Goal: Task Accomplishment & Management: Manage account settings

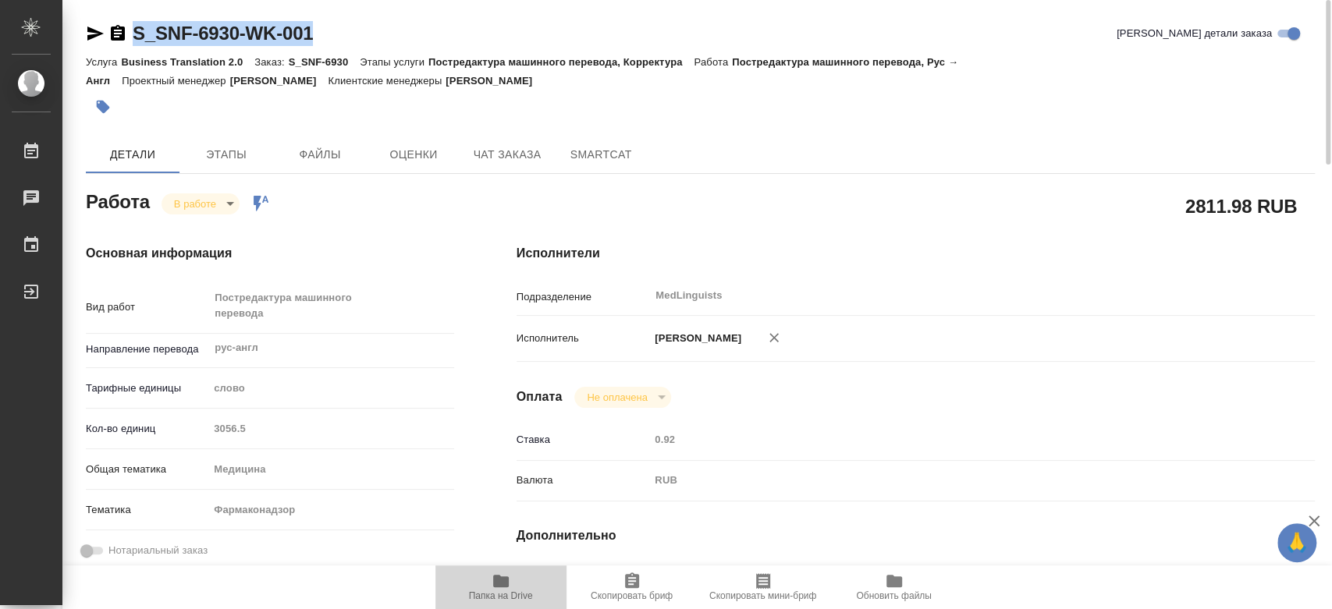
click at [484, 583] on span "Папка на Drive" at bounding box center [501, 587] width 112 height 30
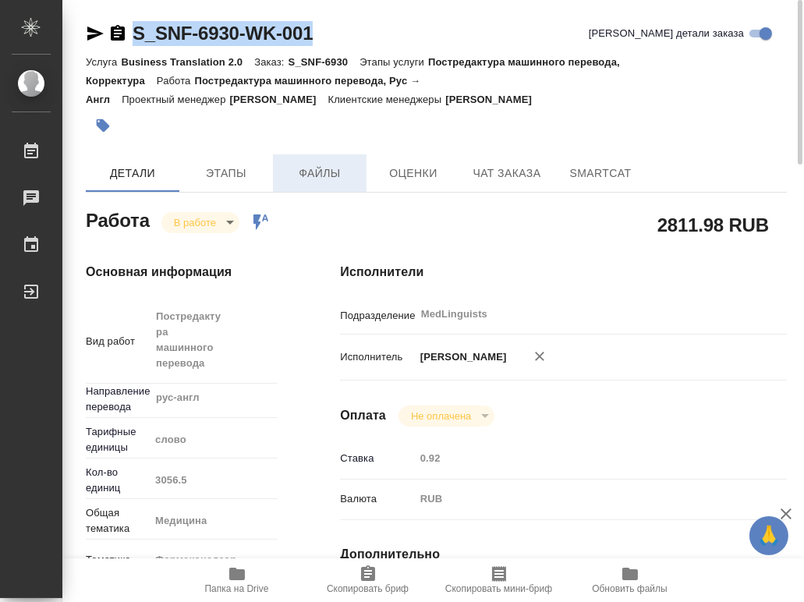
click at [318, 182] on span "Файлы" at bounding box center [319, 174] width 75 height 20
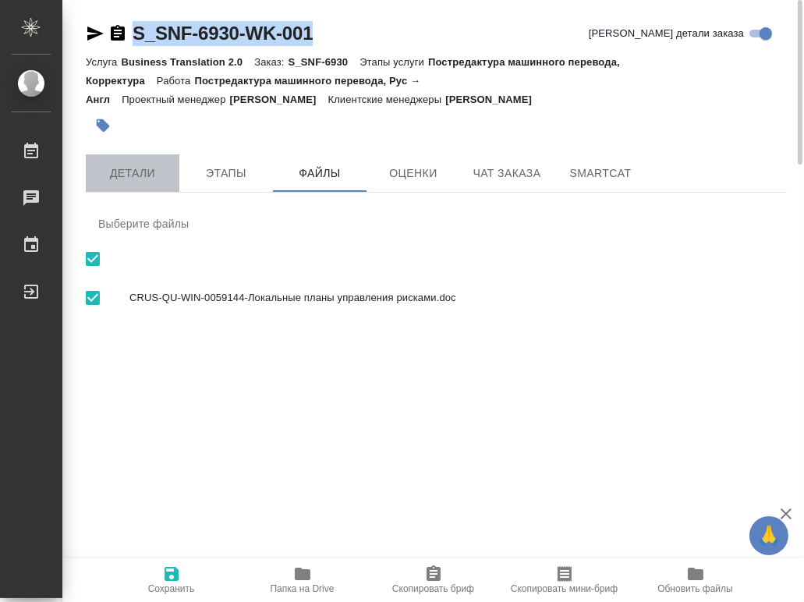
click at [131, 183] on button "Детали" at bounding box center [133, 172] width 94 height 37
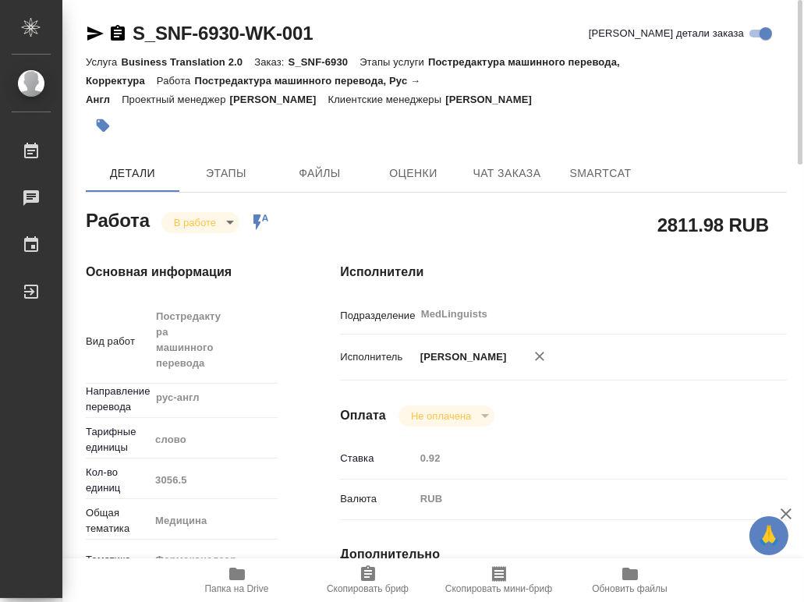
type textarea "x"
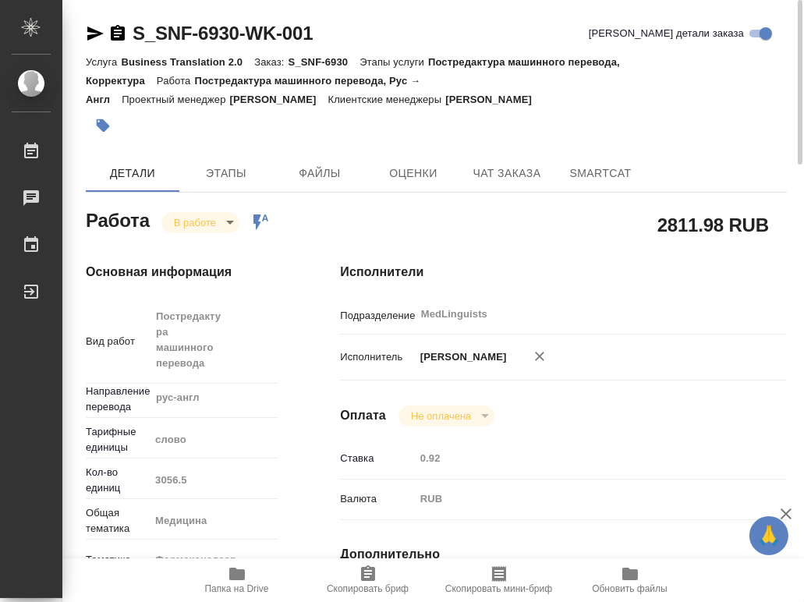
type textarea "x"
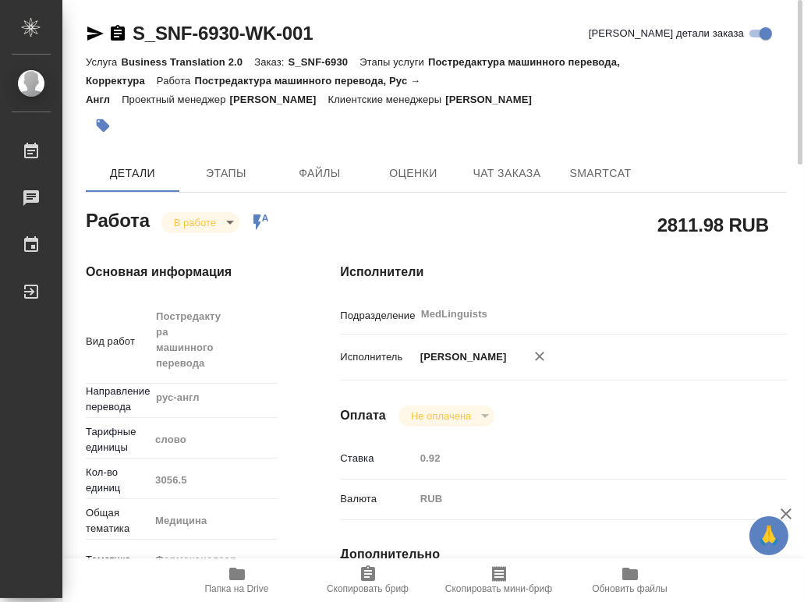
type textarea "x"
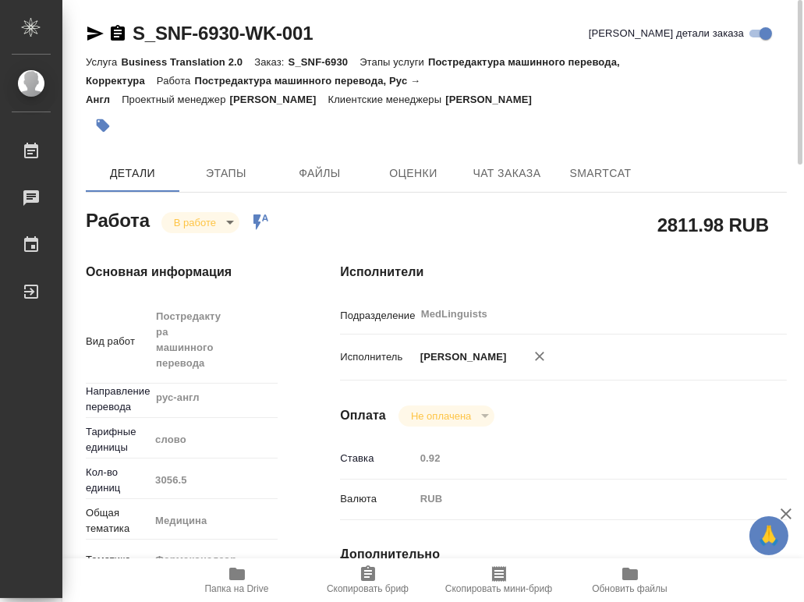
click at [195, 229] on body "🙏 .cls-1 fill:#fff; AWATERA Chernyayeva Tatyana Работы 0 Чаты График Выйти S_SN…" at bounding box center [402, 301] width 804 height 602
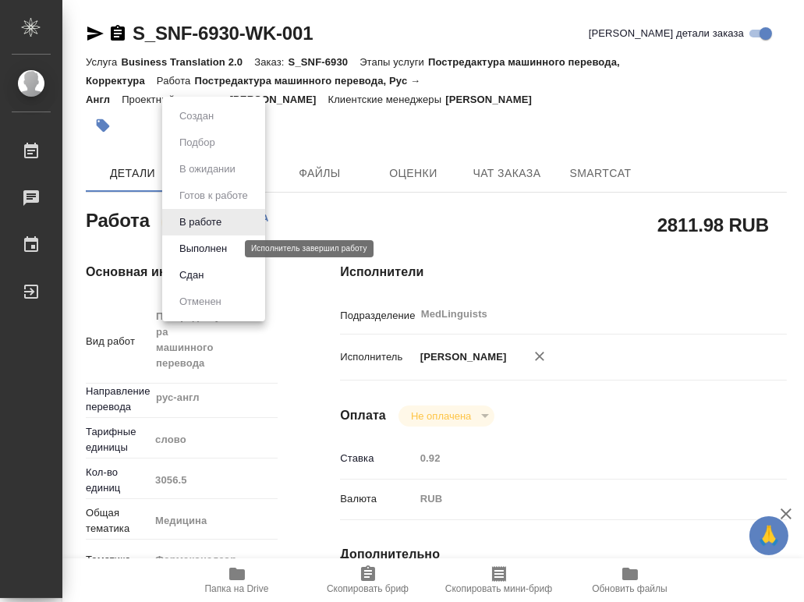
click at [204, 249] on button "Выполнен" at bounding box center [203, 248] width 57 height 17
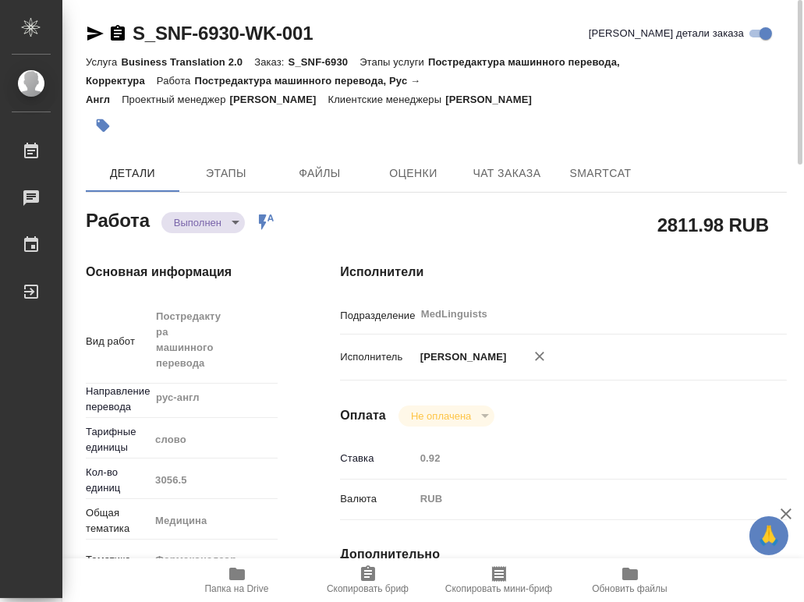
type textarea "x"
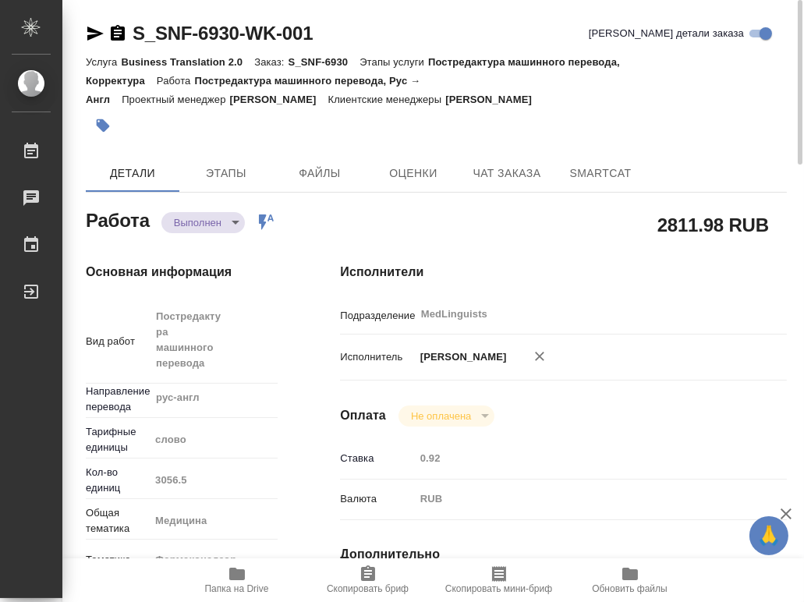
type textarea "x"
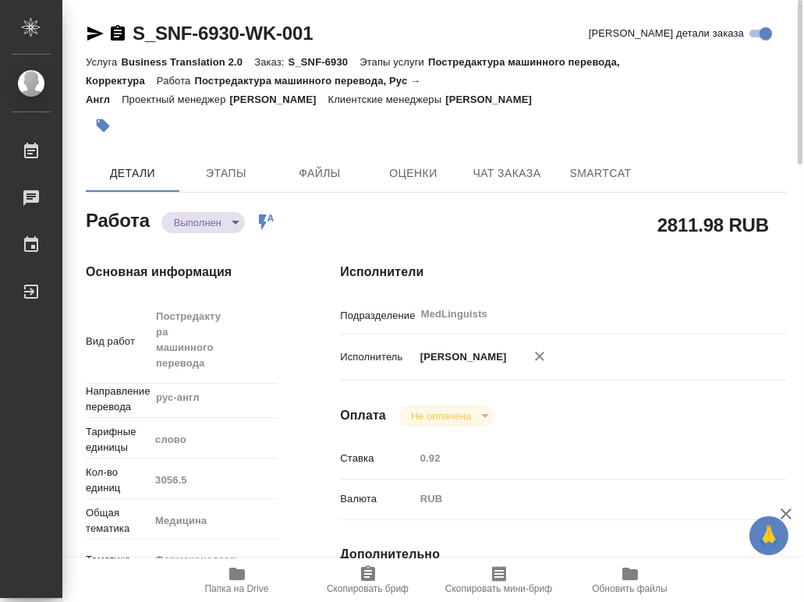
type textarea "x"
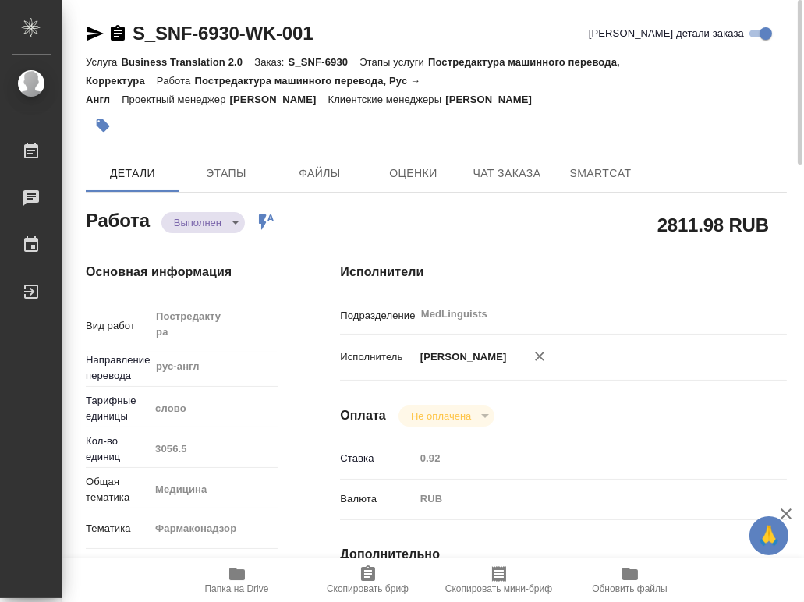
type textarea "x"
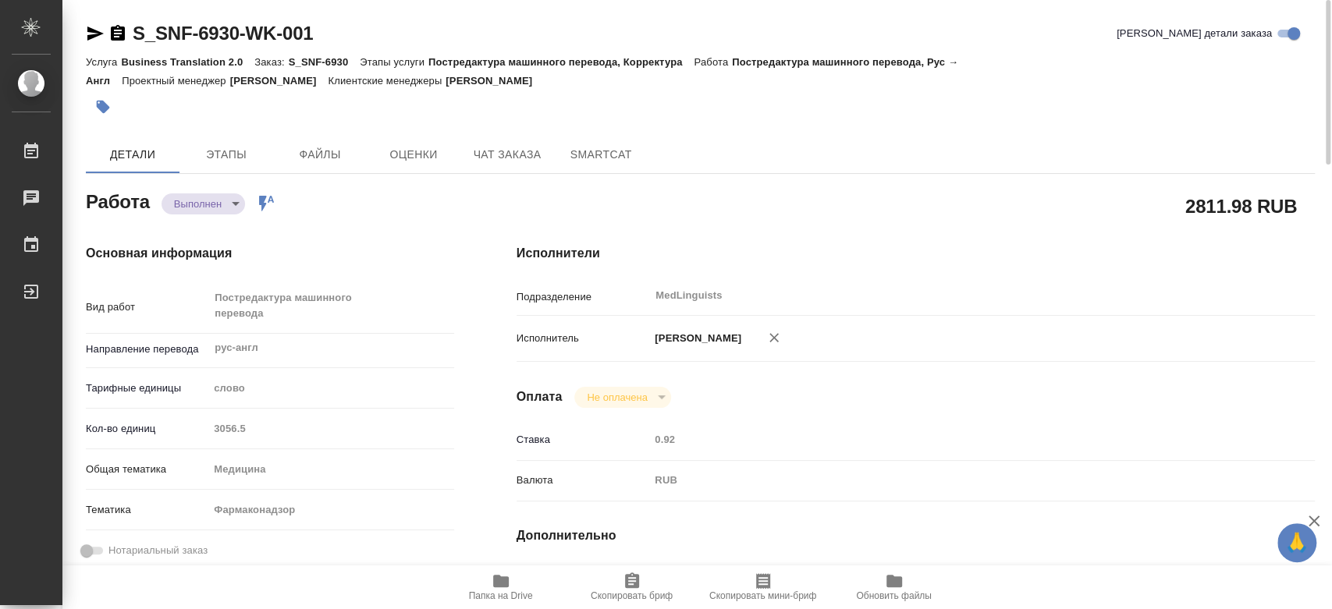
type textarea "x"
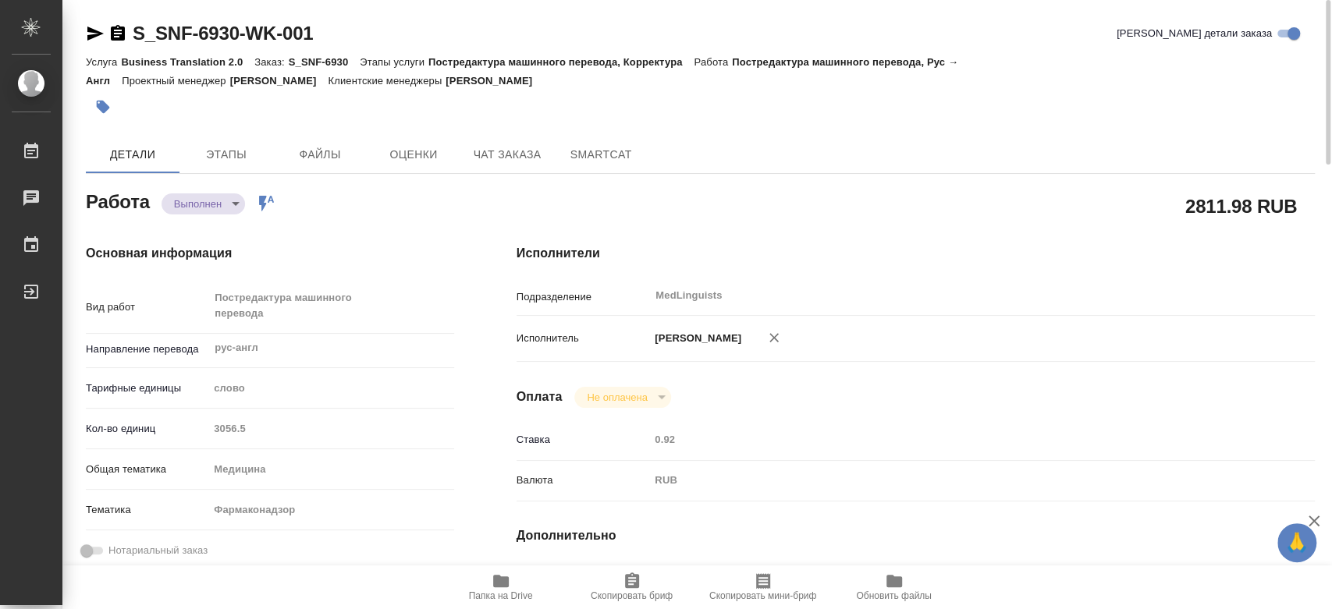
type textarea "x"
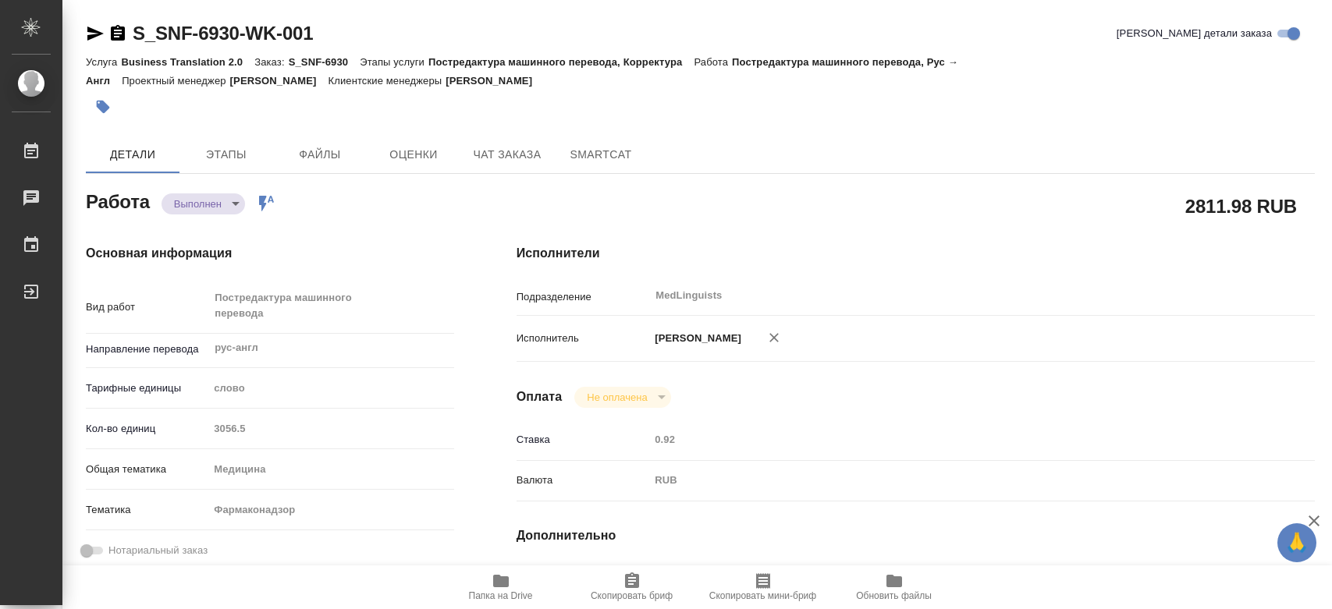
type textarea "x"
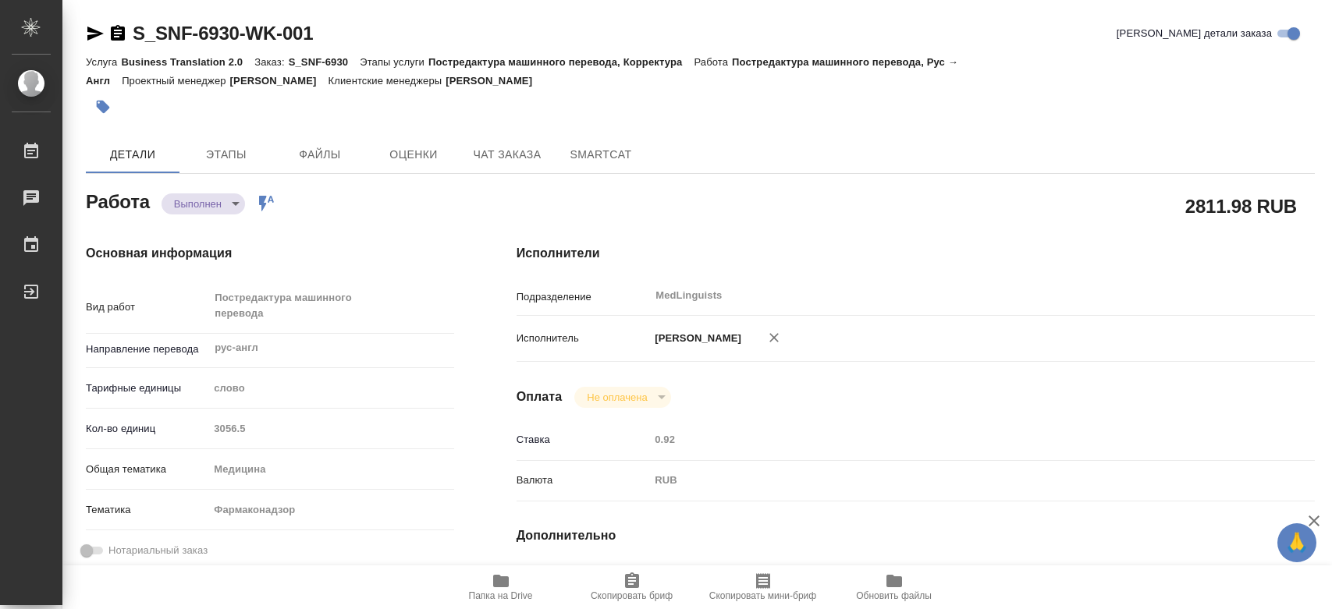
type textarea "x"
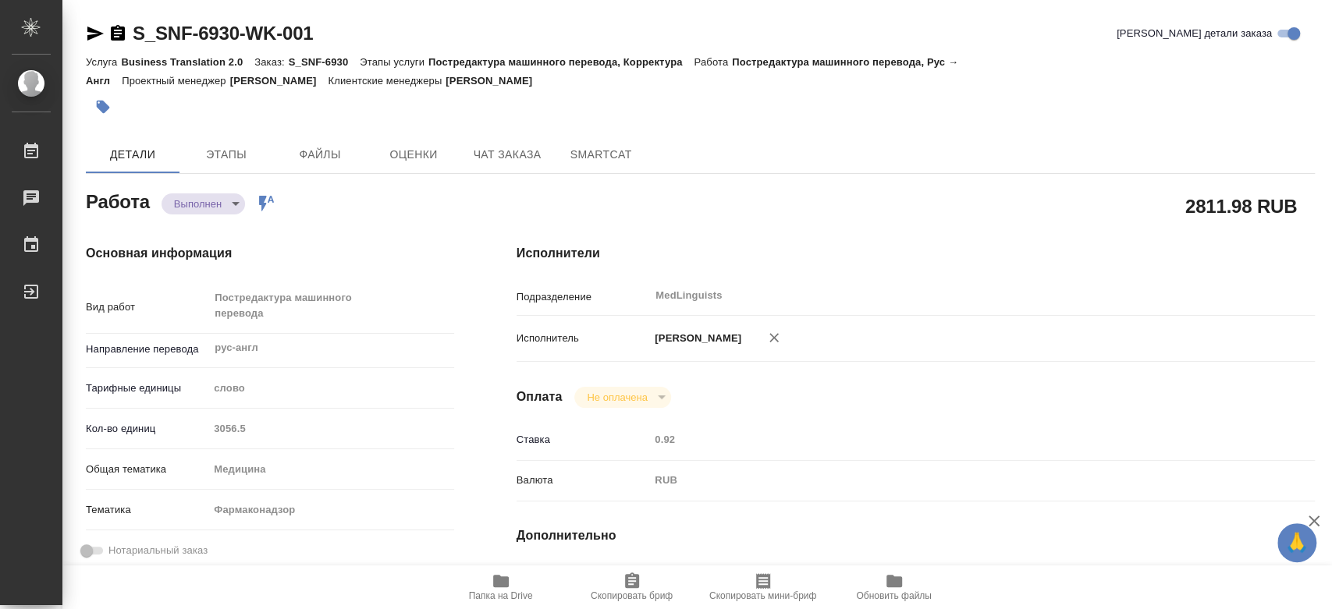
type textarea "x"
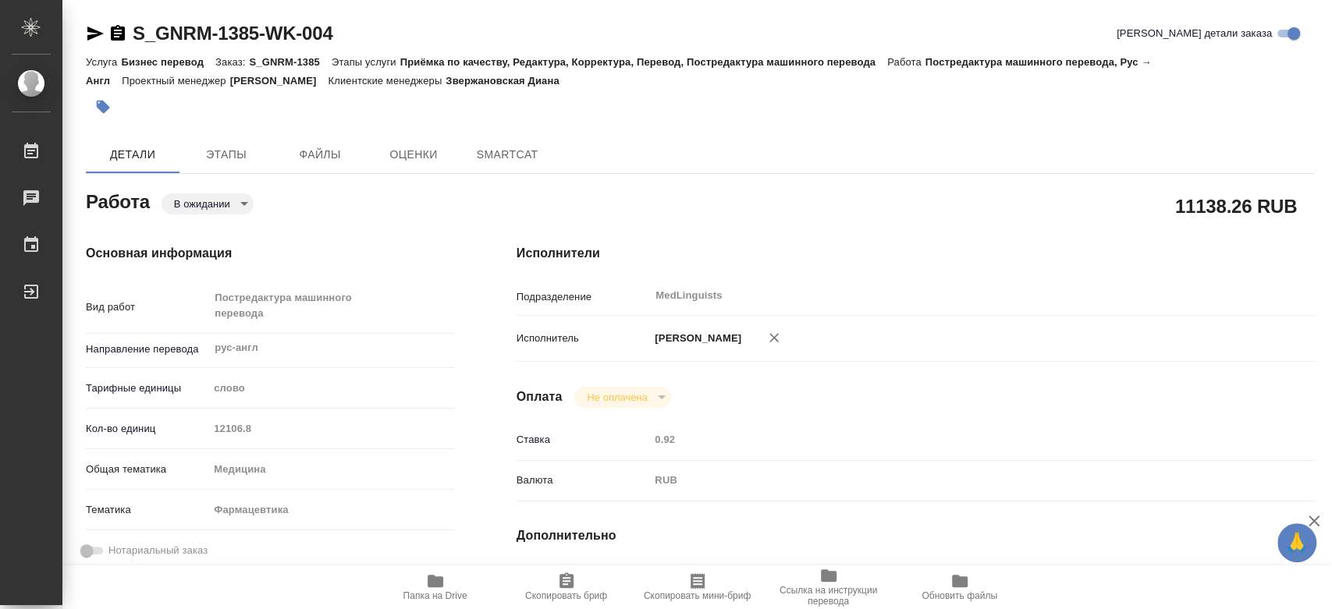
type textarea "x"
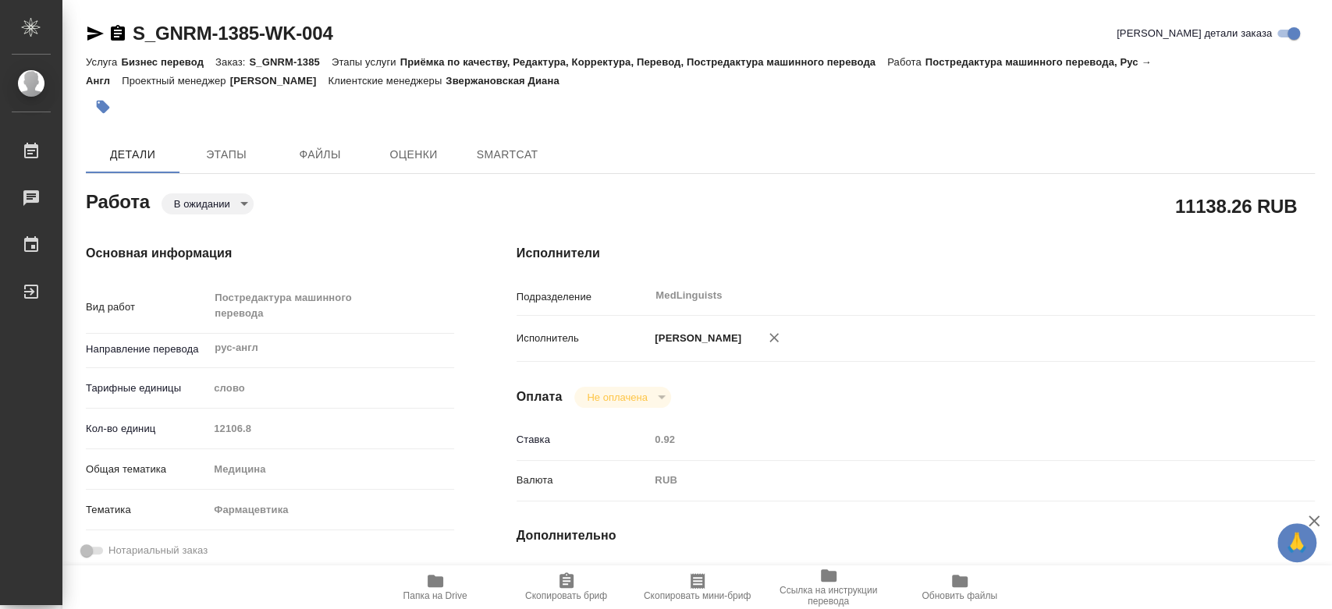
type textarea "x"
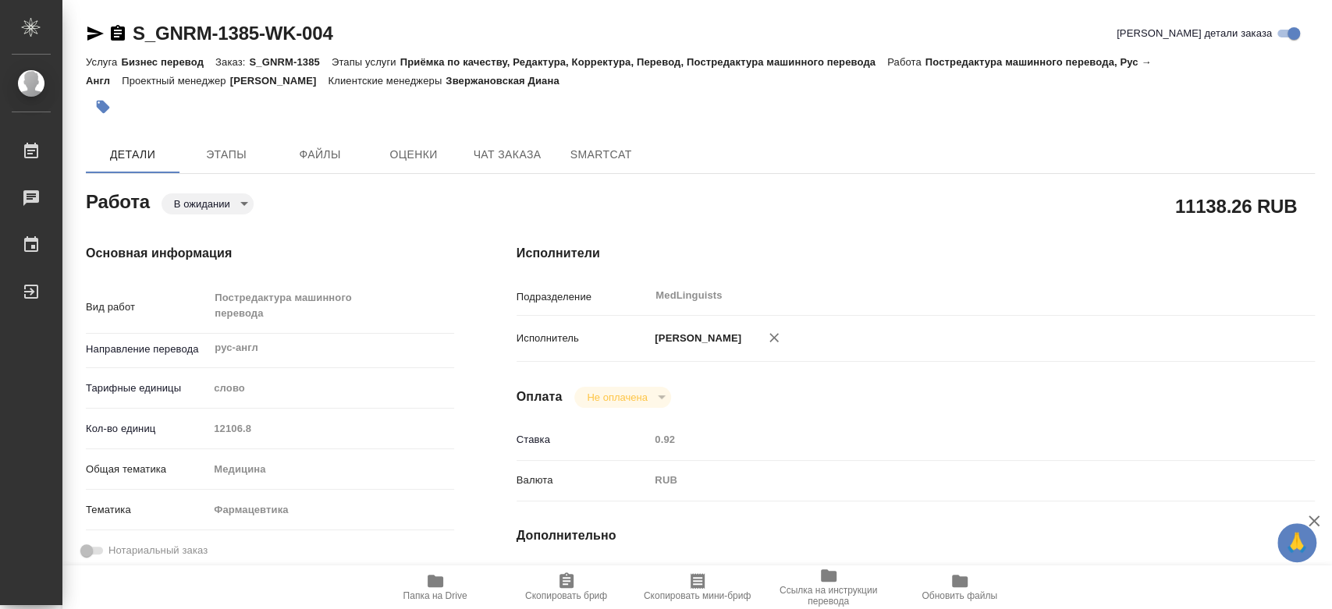
type textarea "x"
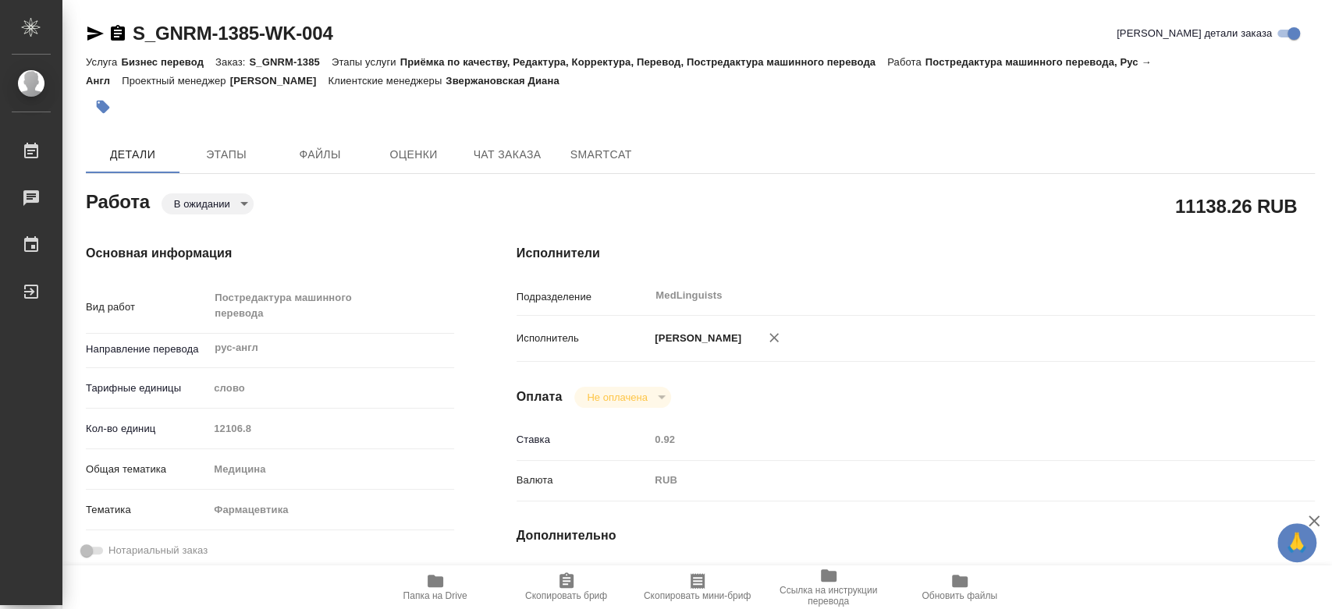
type textarea "x"
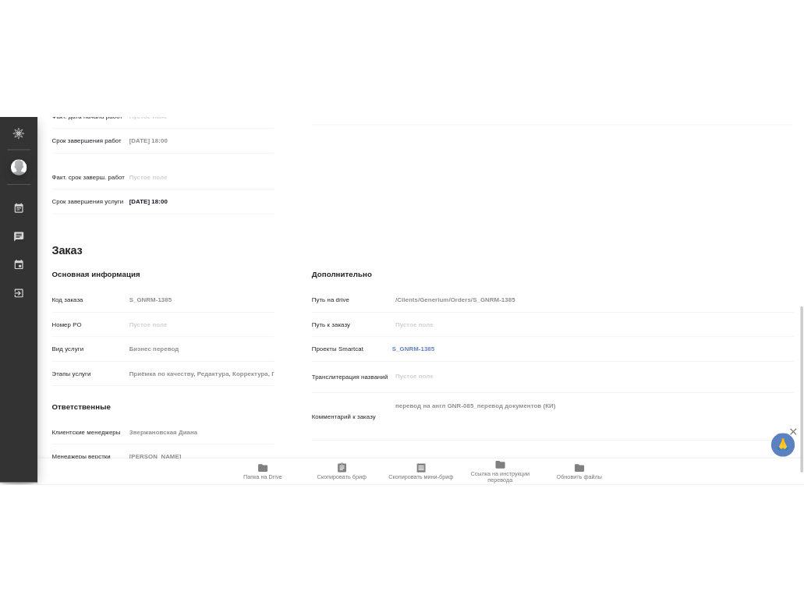
scroll to position [736, 0]
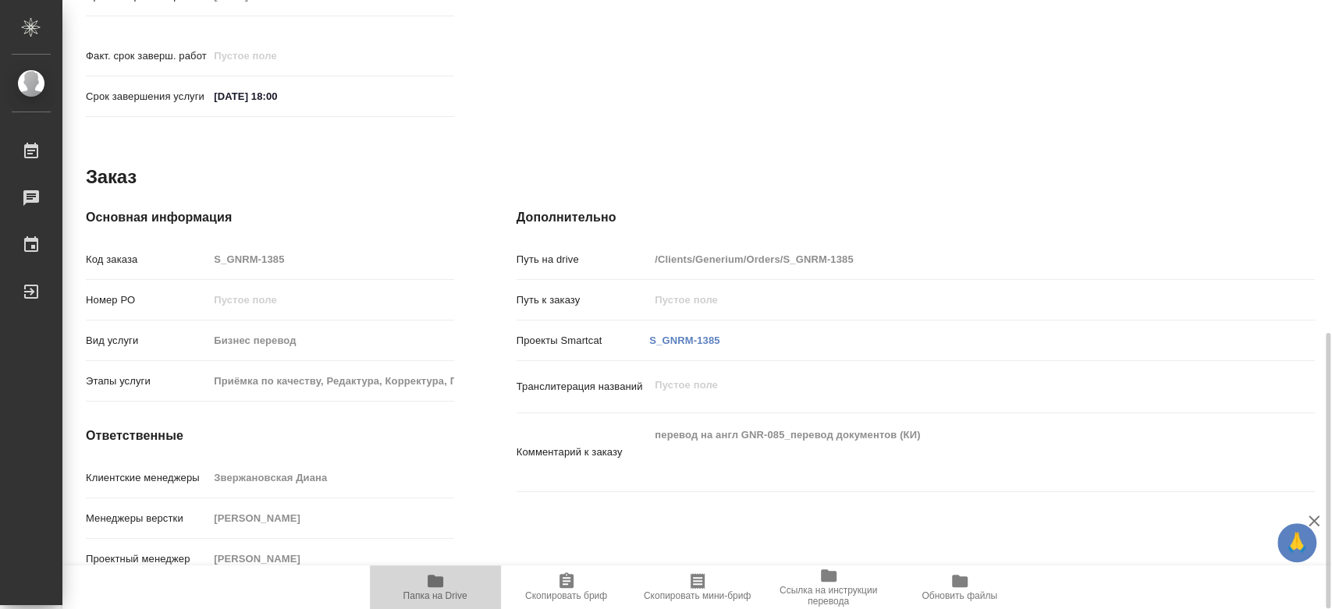
click at [431, 581] on icon "button" at bounding box center [435, 581] width 16 height 12
type textarea "x"
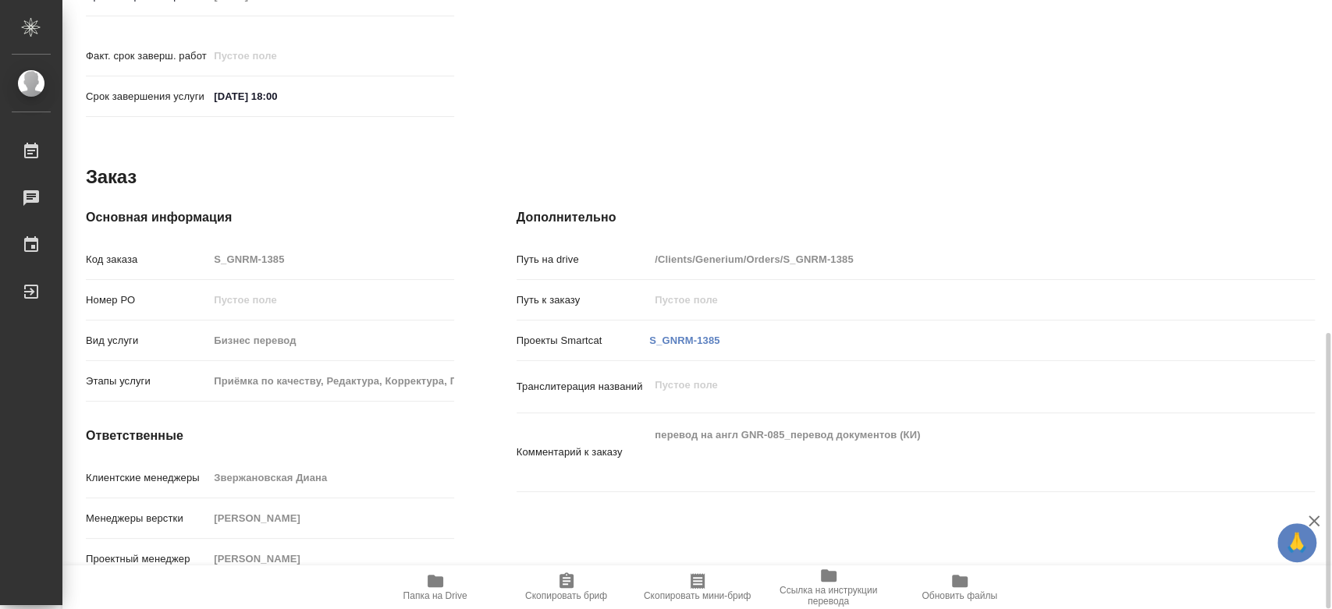
type textarea "x"
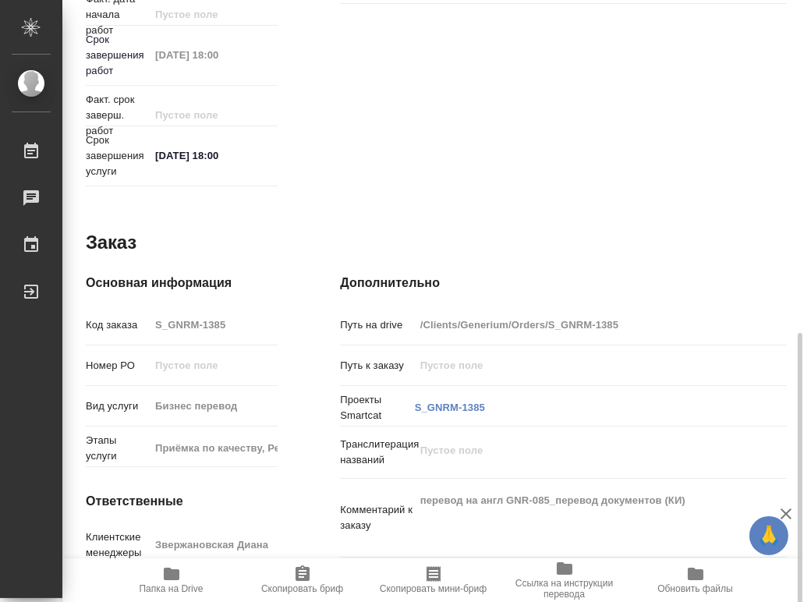
type textarea "x"
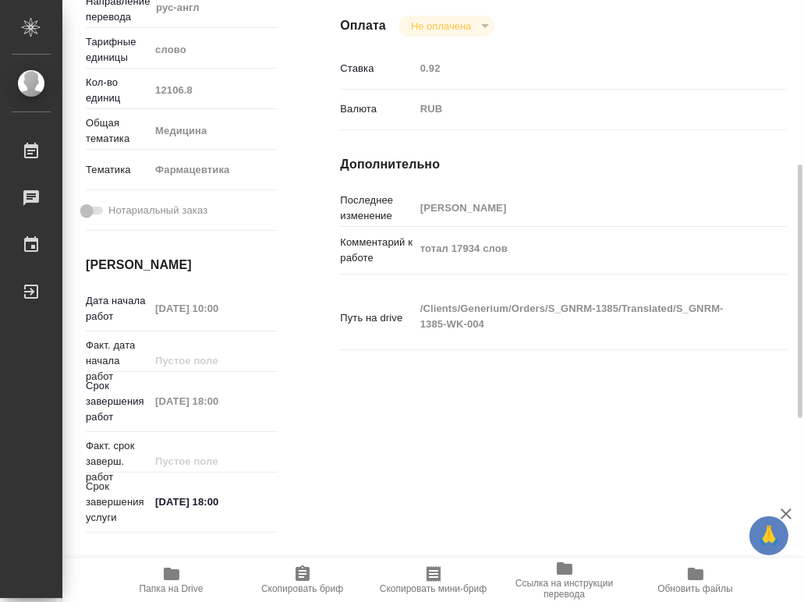
scroll to position [0, 0]
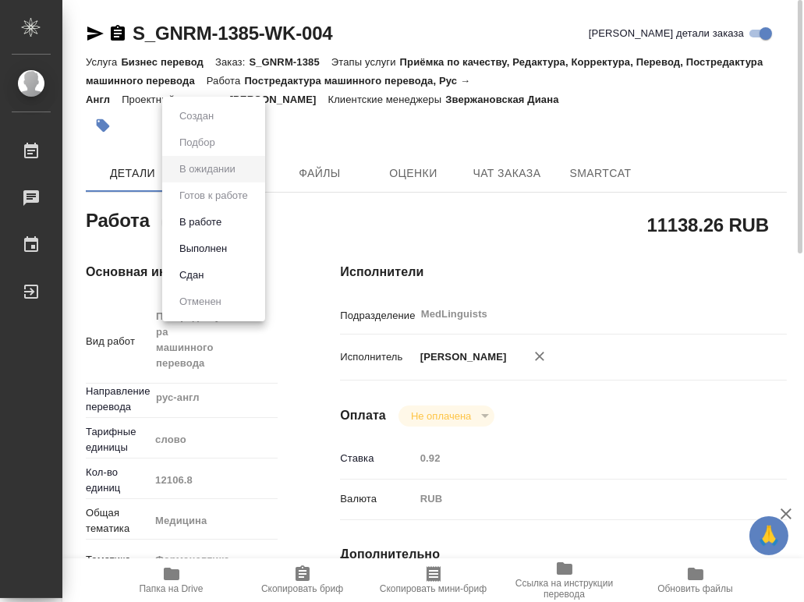
click at [211, 212] on body "🙏 .cls-1 fill:#fff; AWATERA Chernyayeva Tatyana Работы 0 Чаты График Выйти S_GN…" at bounding box center [402, 301] width 804 height 602
click at [199, 228] on button "В работе" at bounding box center [200, 222] width 51 height 17
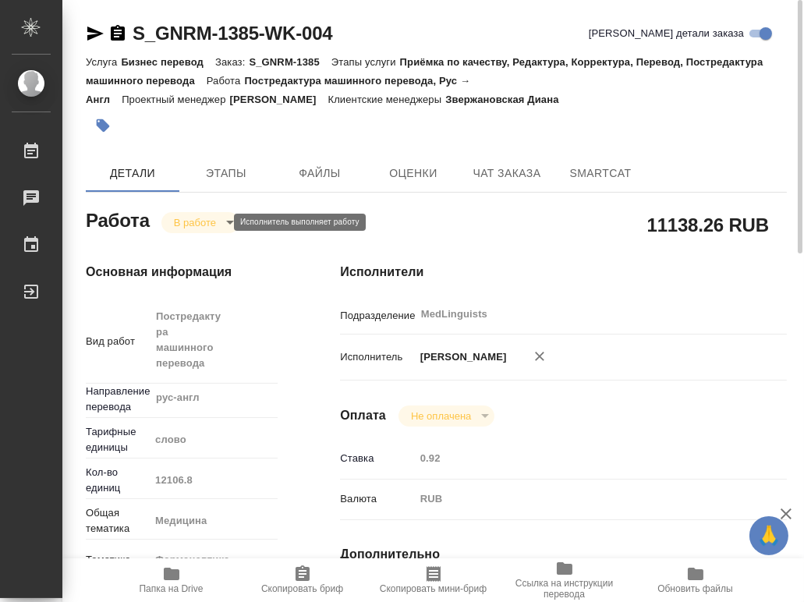
type textarea "x"
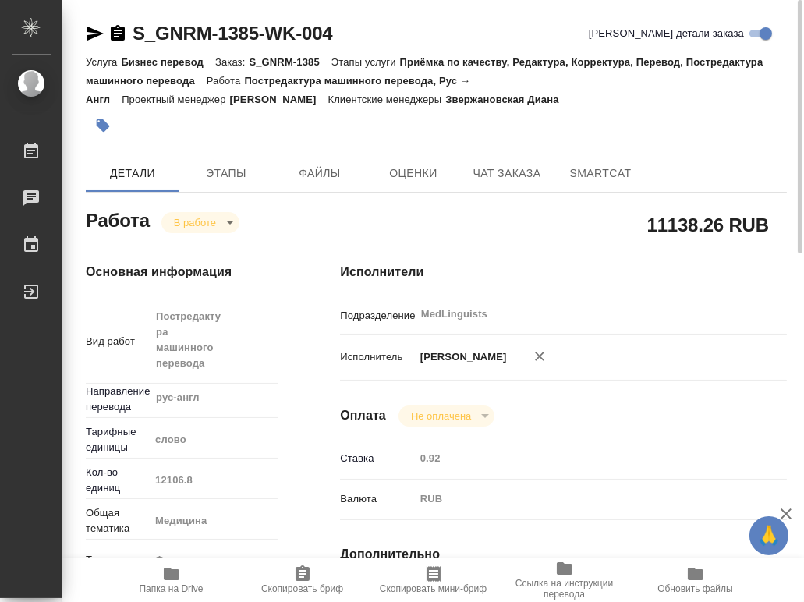
type textarea "x"
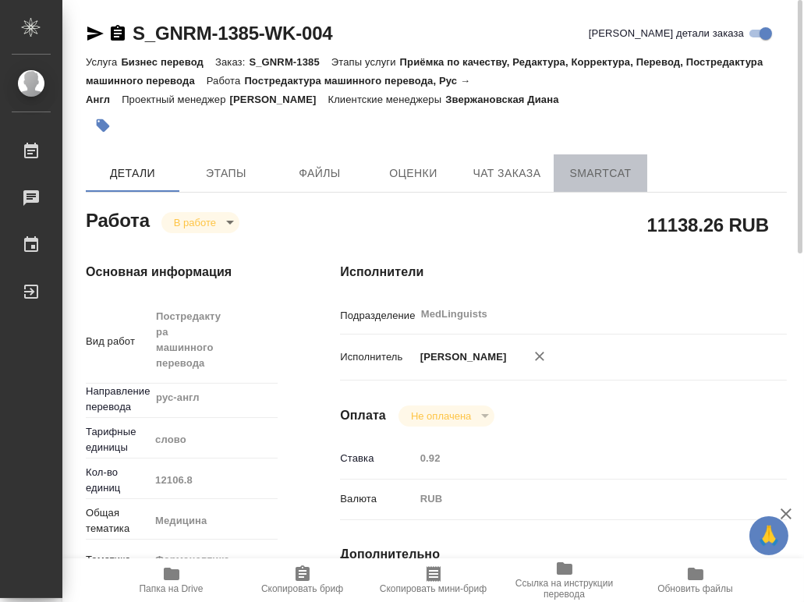
click at [611, 175] on span "SmartCat" at bounding box center [600, 174] width 75 height 20
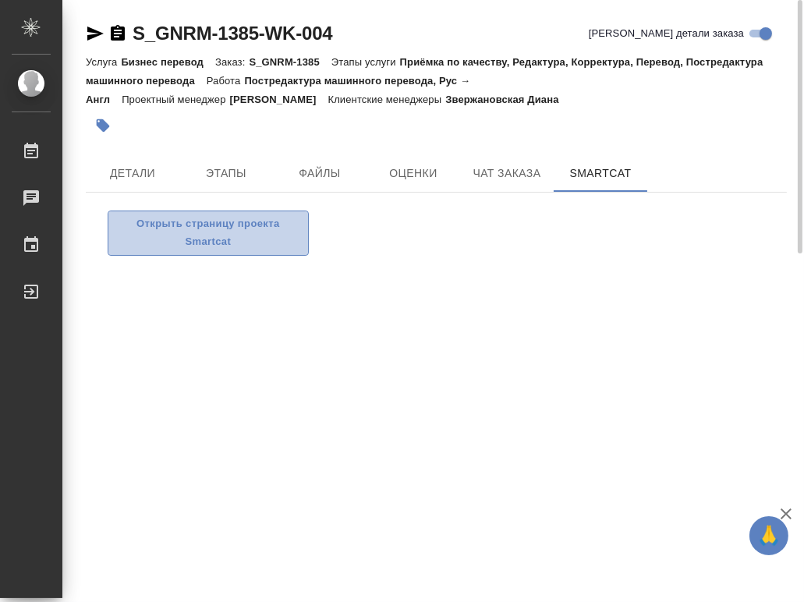
click at [259, 220] on span "Открыть страницу проекта Smartcat" at bounding box center [208, 233] width 184 height 36
